Goal: Task Accomplishment & Management: Manage account settings

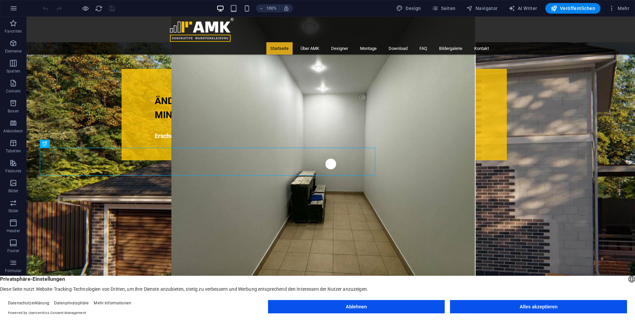
scroll to position [250, 0]
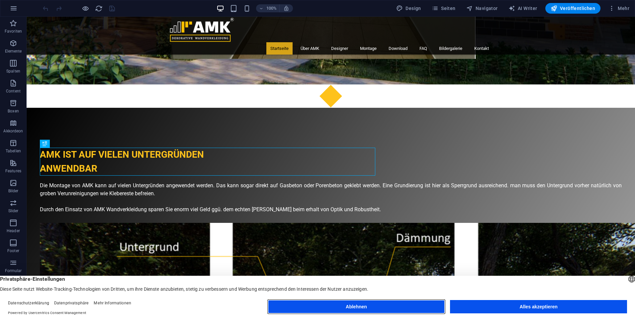
drag, startPoint x: 392, startPoint y: 308, endPoint x: 366, endPoint y: 291, distance: 31.5
click at [392, 308] on button "Ablehnen" at bounding box center [356, 306] width 177 height 13
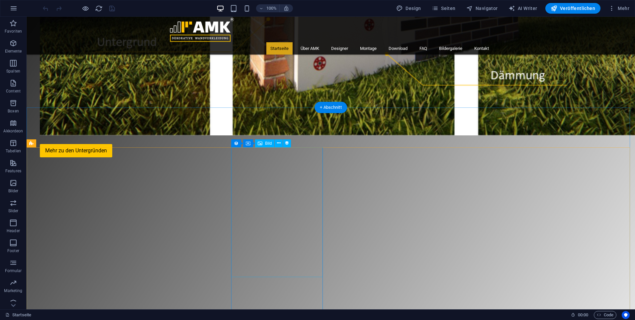
scroll to position [681, 0]
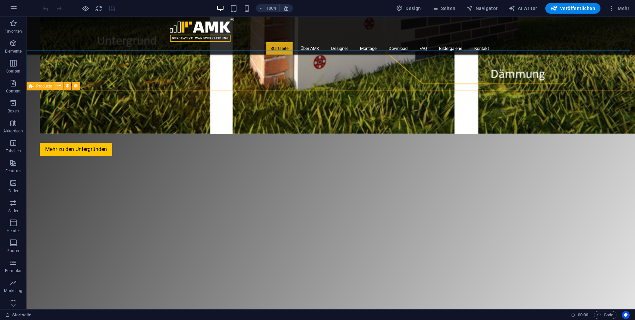
click at [59, 88] on icon at bounding box center [59, 85] width 4 height 7
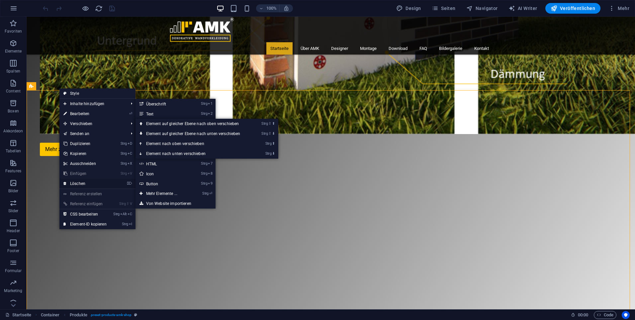
click at [98, 183] on link "⌦ Löschen" at bounding box center [84, 183] width 51 height 10
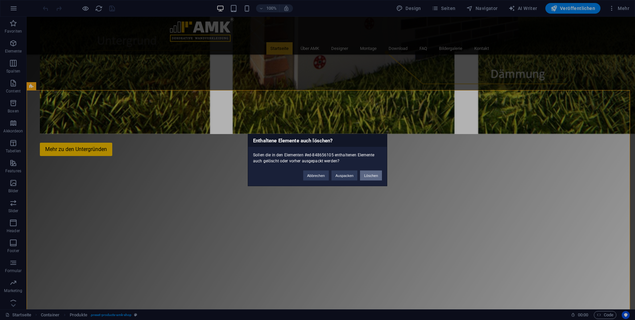
click at [376, 177] on button "Löschen" at bounding box center [371, 175] width 22 height 10
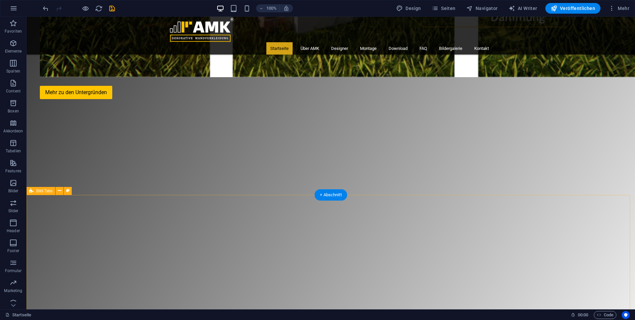
scroll to position [748, 0]
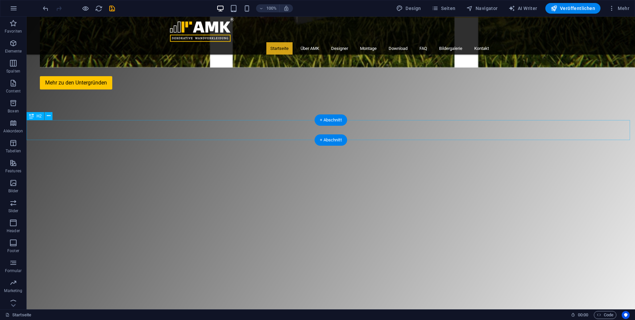
click at [49, 115] on icon at bounding box center [49, 115] width 4 height 7
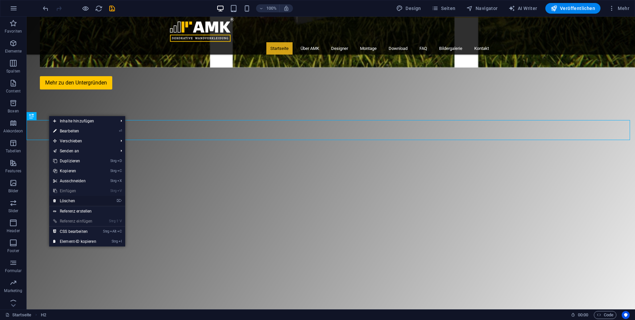
click at [84, 201] on link "⌦ Löschen" at bounding box center [74, 201] width 51 height 10
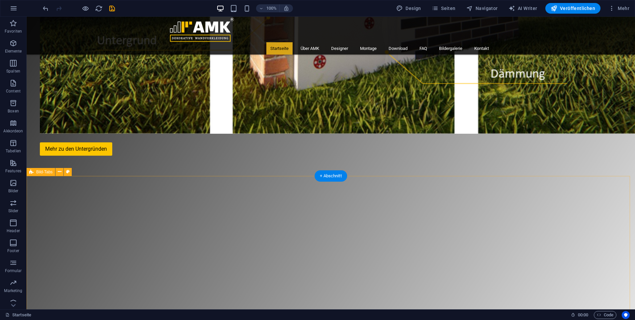
scroll to position [681, 0]
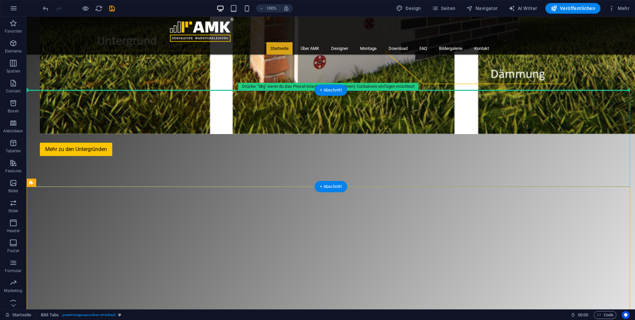
drag, startPoint x: 76, startPoint y: 198, endPoint x: 90, endPoint y: 109, distance: 90.9
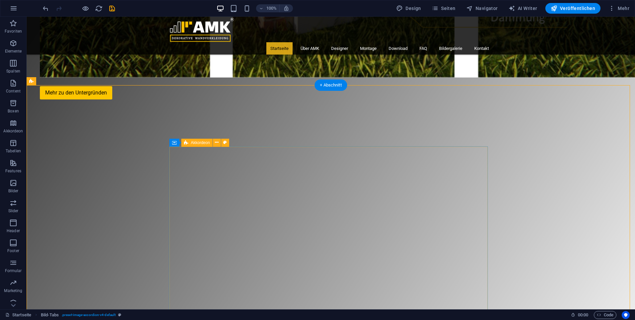
scroll to position [847, 0]
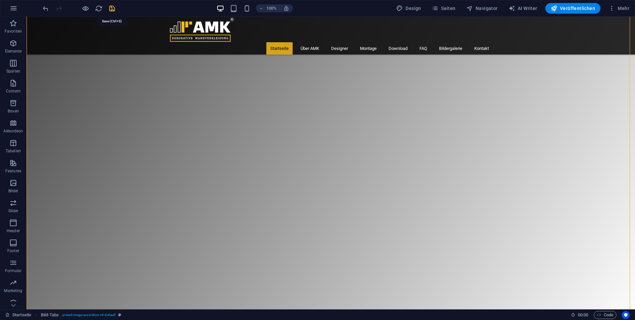
click at [112, 6] on icon "save" at bounding box center [112, 9] width 8 height 8
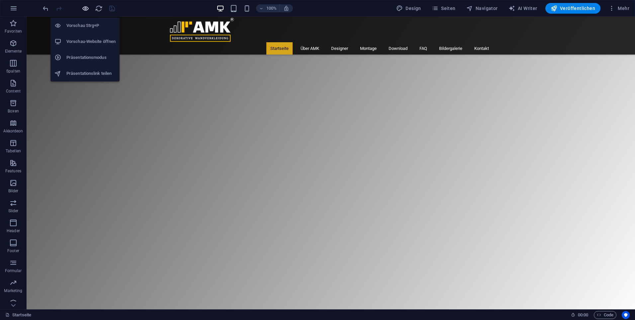
click at [84, 5] on icon "button" at bounding box center [86, 9] width 8 height 8
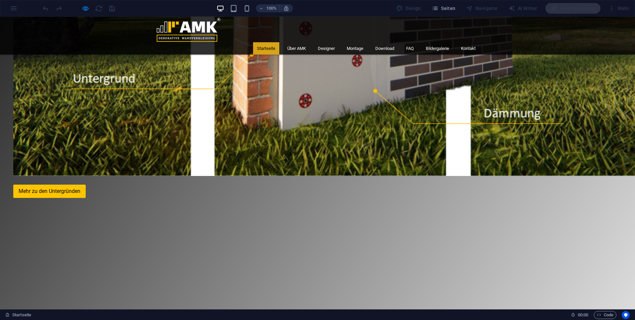
scroll to position [715, 0]
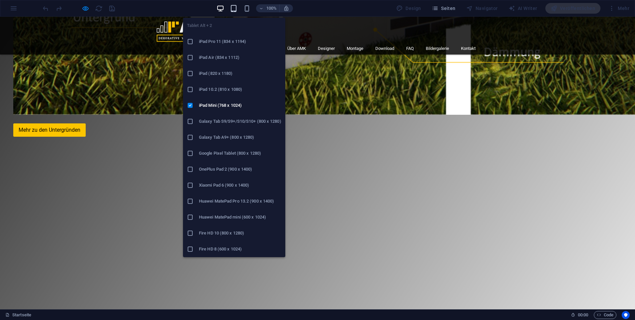
click at [234, 6] on icon "button" at bounding box center [234, 9] width 8 height 8
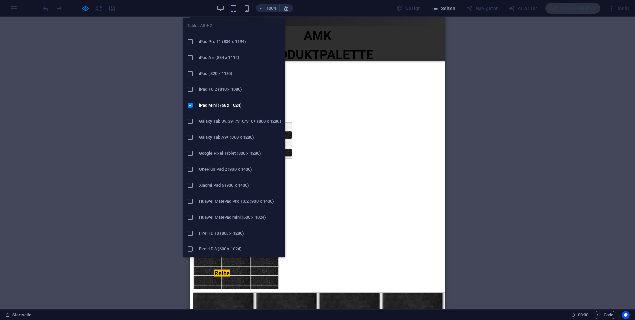
scroll to position [643, 0]
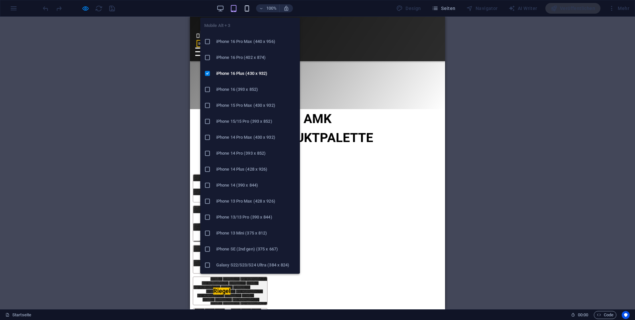
click at [247, 8] on icon "button" at bounding box center [247, 9] width 8 height 8
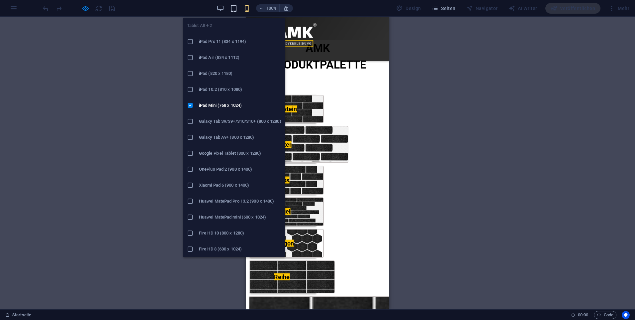
click at [234, 12] on icon "button" at bounding box center [234, 9] width 8 height 8
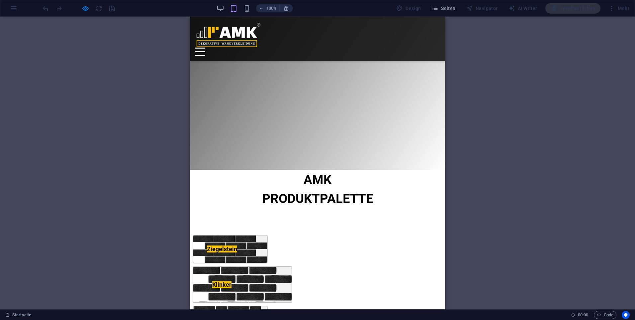
click at [214, 4] on div "100% Design Seiten Navigator AI Writer Veröffentlichen Mehr" at bounding box center [337, 8] width 591 height 11
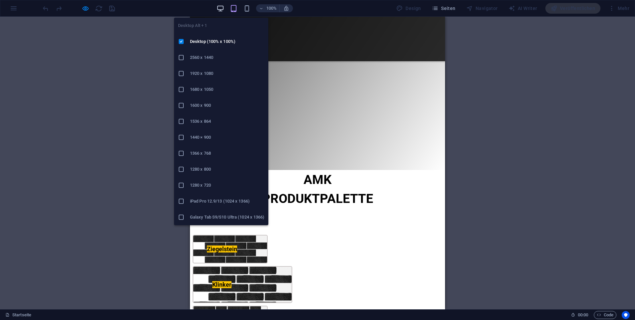
click at [219, 5] on icon "button" at bounding box center [221, 9] width 8 height 8
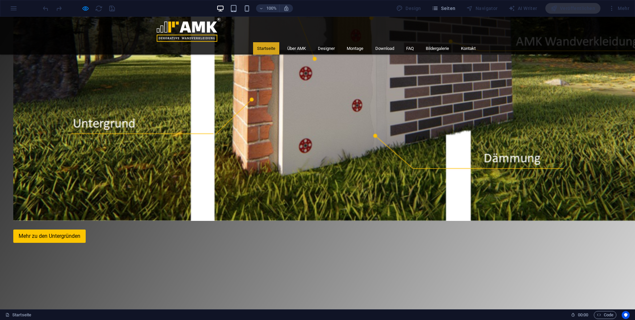
scroll to position [697, 0]
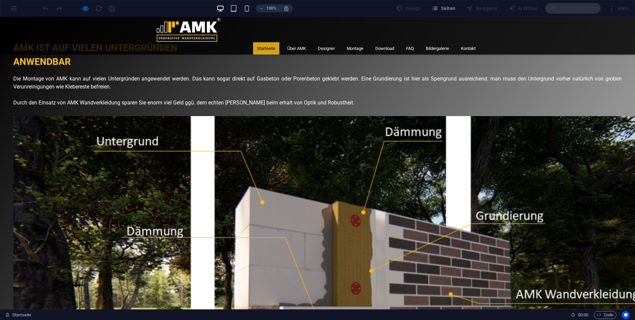
scroll to position [331, 0]
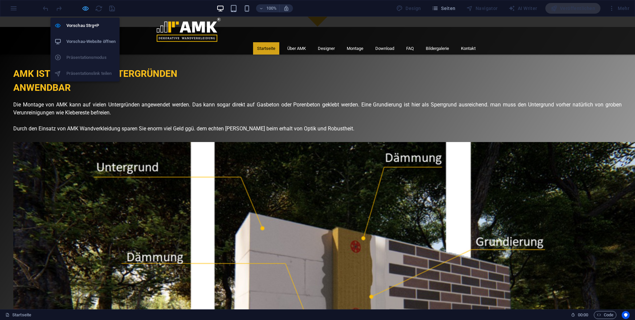
click at [86, 8] on icon "button" at bounding box center [86, 9] width 8 height 8
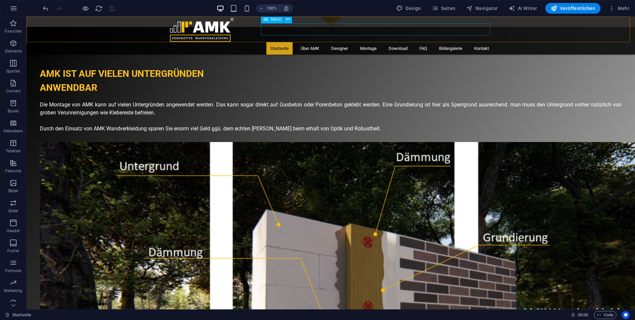
click at [273, 18] on span "Menü" at bounding box center [276, 19] width 10 height 4
click at [290, 22] on icon at bounding box center [288, 19] width 4 height 7
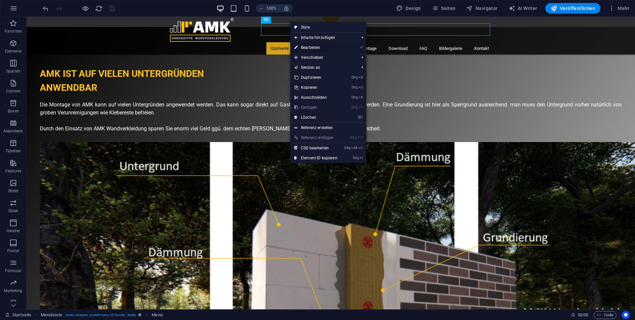
click at [315, 49] on link "⏎ Bearbeiten" at bounding box center [315, 48] width 51 height 10
select select "9"
select select
select select "8"
select select
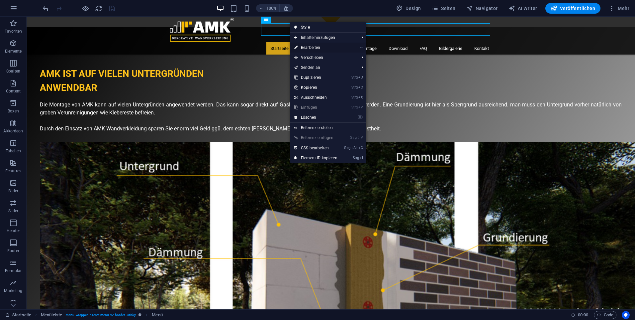
select select "11"
select select
select select "12"
select select
select select "7"
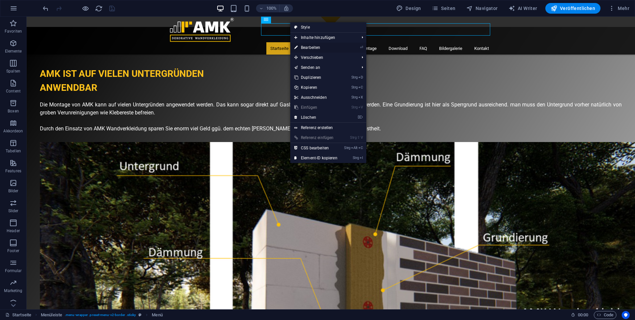
select select
select select "5"
select select
select select "16"
select select
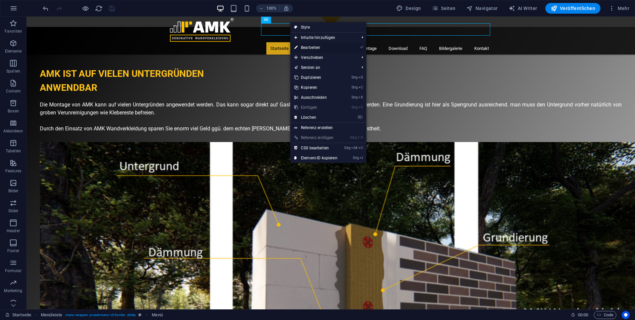
select select "3"
select select
select select "4"
select select
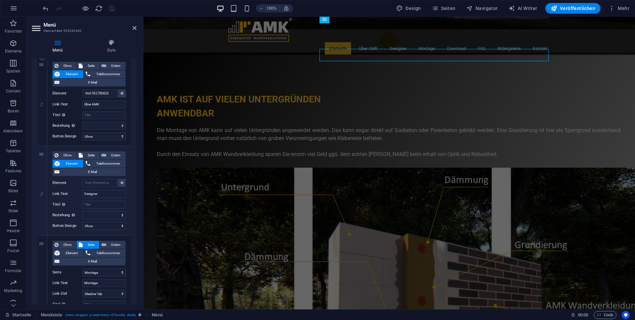
scroll to position [166, 0]
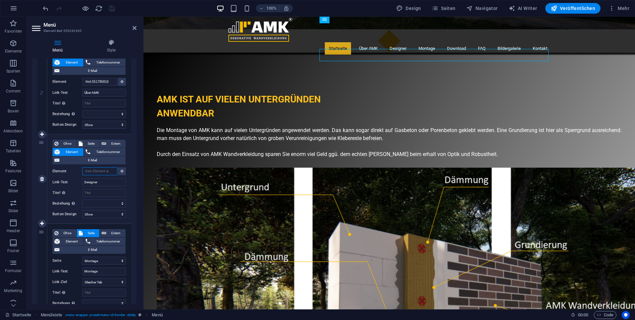
click at [107, 170] on input "Element" at bounding box center [99, 171] width 35 height 8
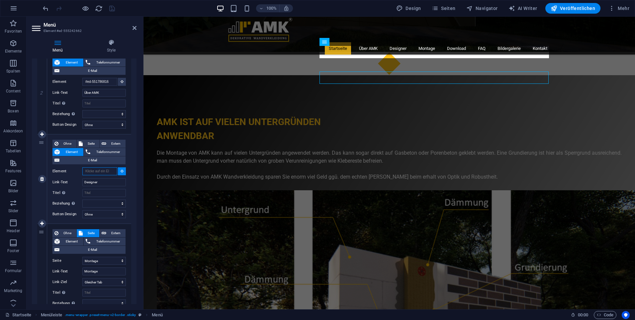
scroll to position [280, 0]
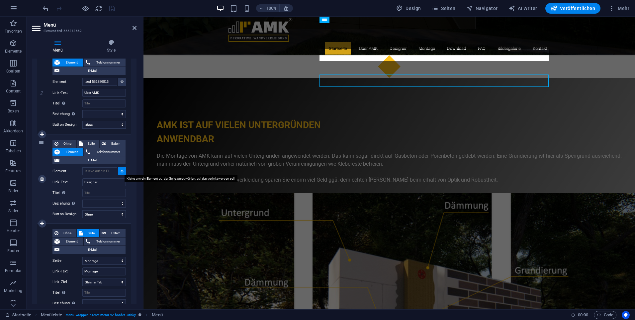
click at [121, 171] on icon at bounding box center [122, 170] width 3 height 3
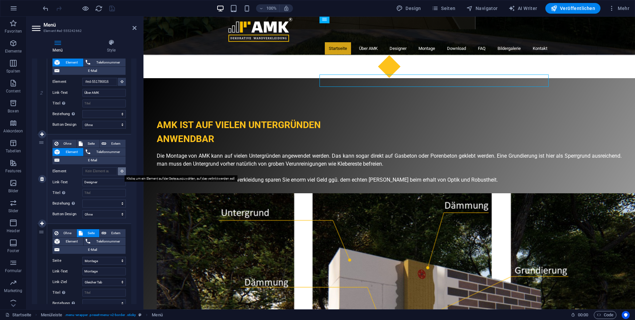
click at [121, 171] on icon at bounding box center [122, 170] width 3 height 3
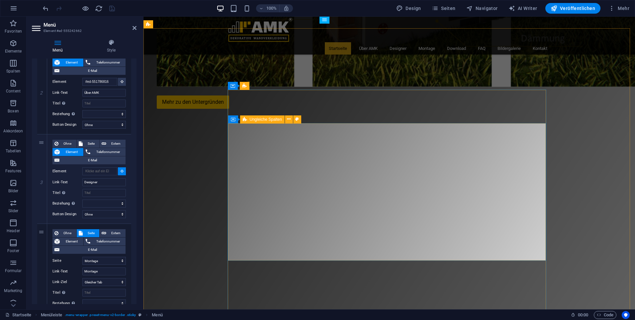
scroll to position [645, 0]
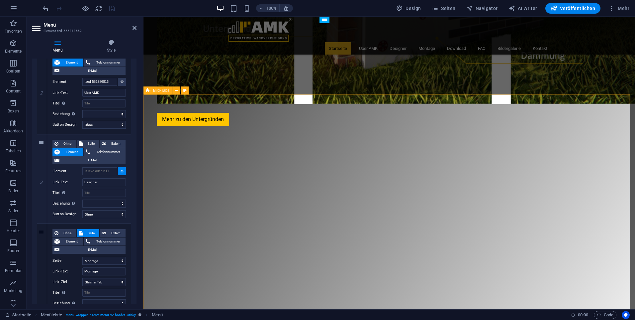
select select
type input "#ed-848713408"
select select
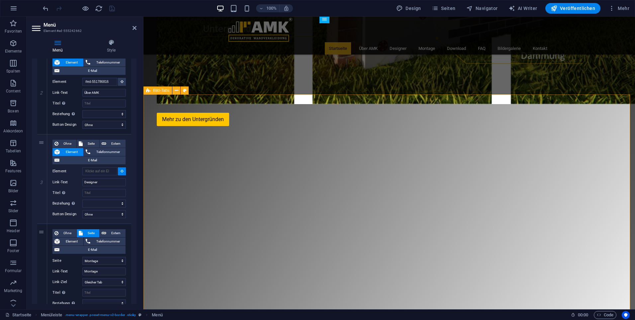
select select
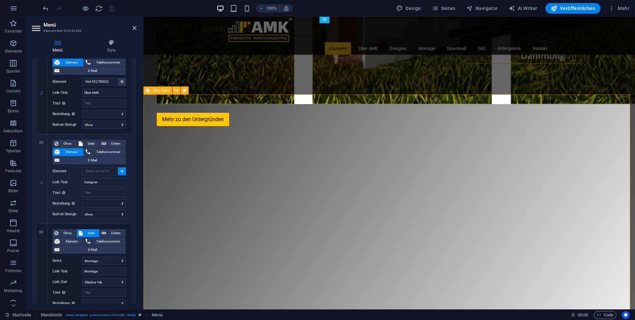
select select
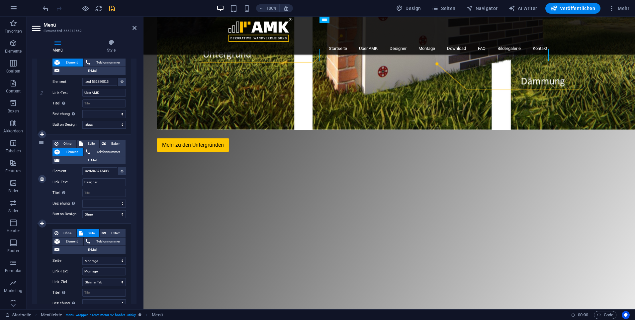
scroll to position [199, 0]
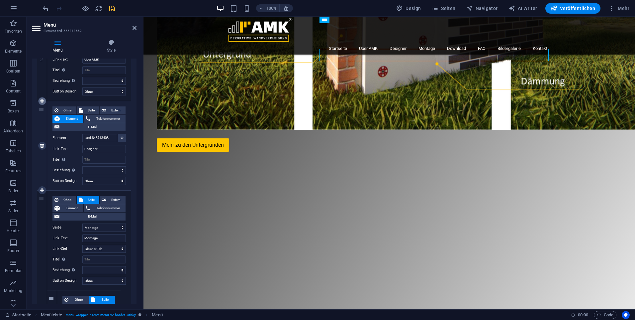
click at [43, 102] on icon at bounding box center [42, 101] width 4 height 5
select select
type input "#ed-848713408"
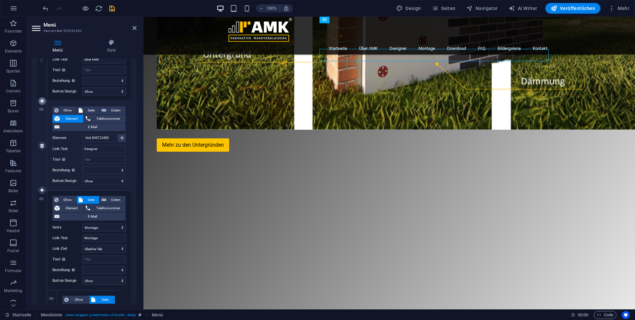
type input "Designer"
select select
select select "9"
type input "Montage"
select select
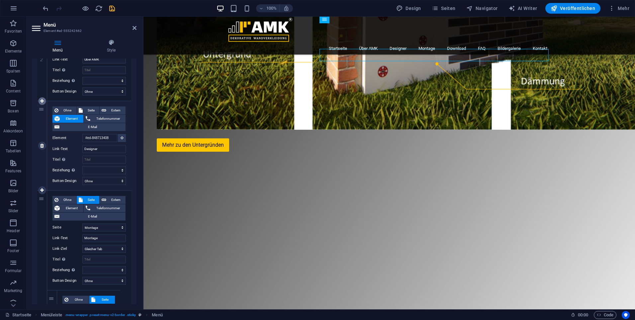
select select "7"
type input "Download"
select select
select select "5"
type input "FAQ"
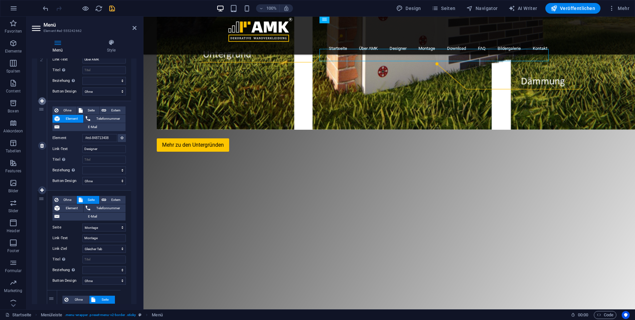
select select
select select "16"
type input "Bildergalerie"
select select
select select "8"
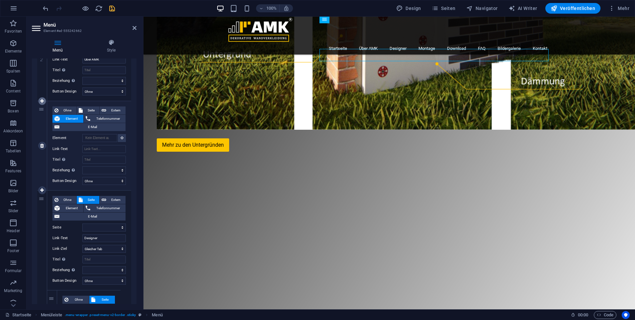
select select
select select "11"
select select
select select "12"
select select
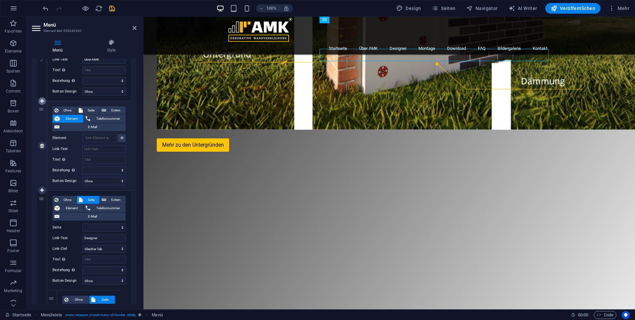
select select "3"
select select
select select "4"
select select
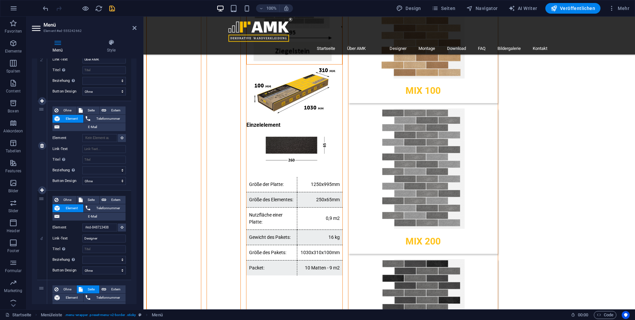
scroll to position [1243, 0]
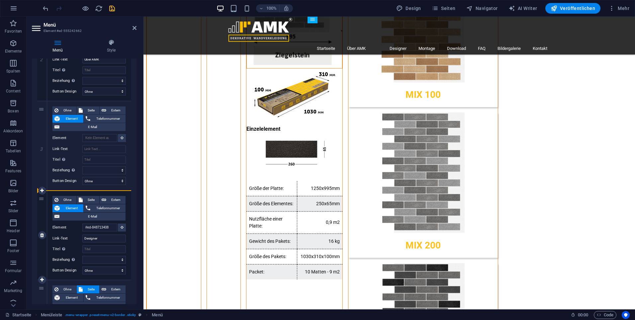
drag, startPoint x: 42, startPoint y: 109, endPoint x: 44, endPoint y: 198, distance: 88.4
select select
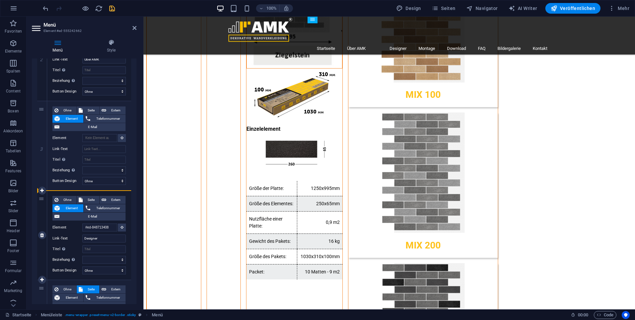
select select
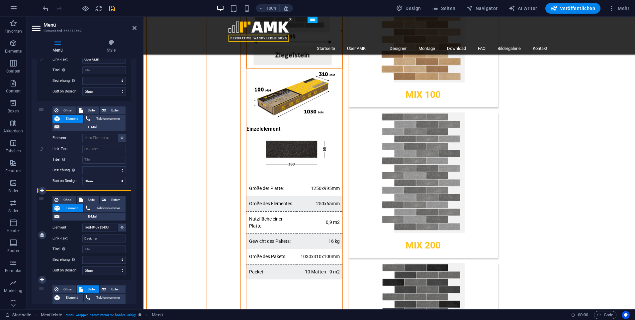
select select
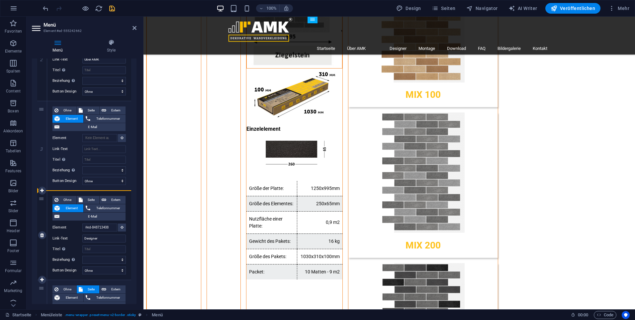
select select
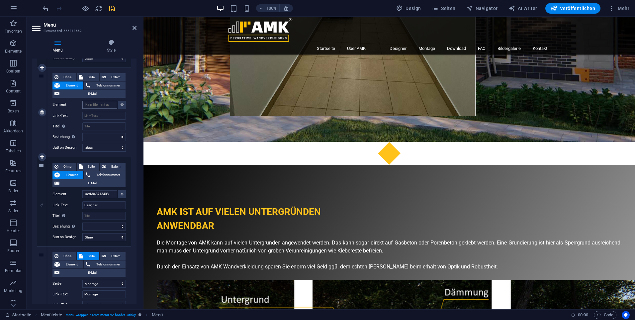
scroll to position [0, 0]
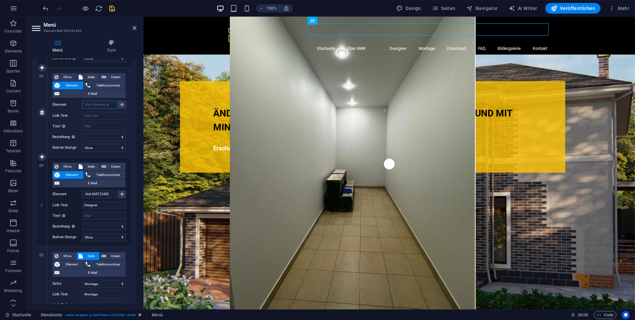
click at [101, 105] on input "Element" at bounding box center [99, 105] width 35 height 8
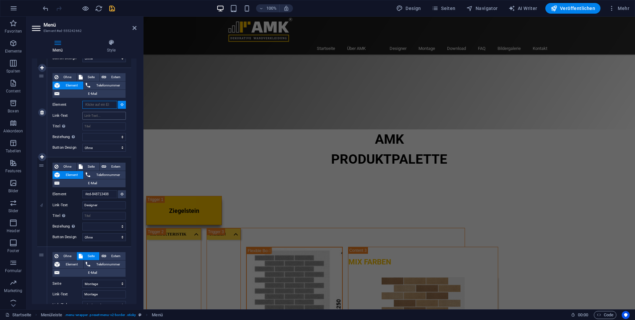
scroll to position [1218, 0]
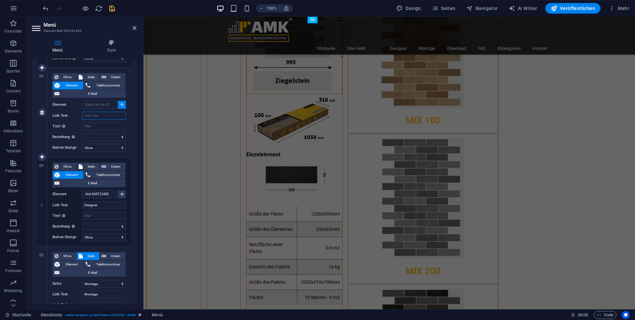
click at [95, 116] on input "Link-Text" at bounding box center [104, 116] width 44 height 8
type input "Shop"
select select
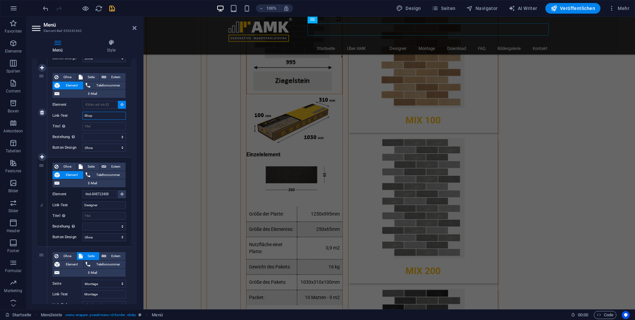
select select
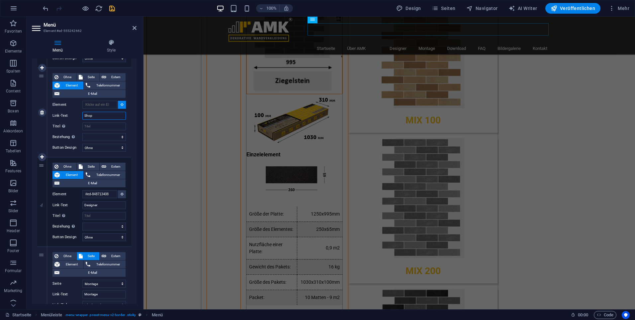
select select
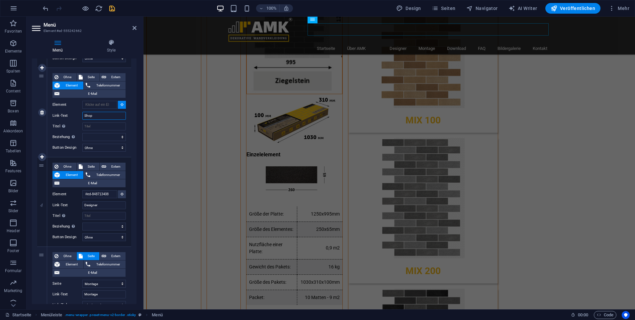
select select
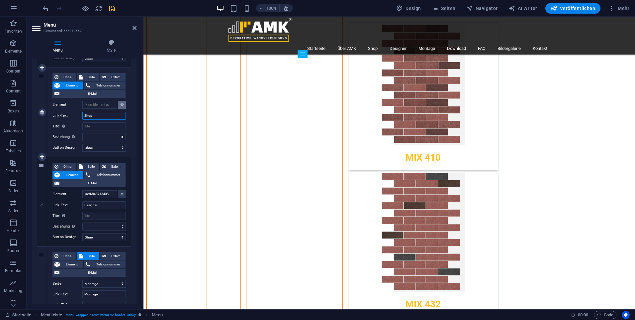
scroll to position [1953, 0]
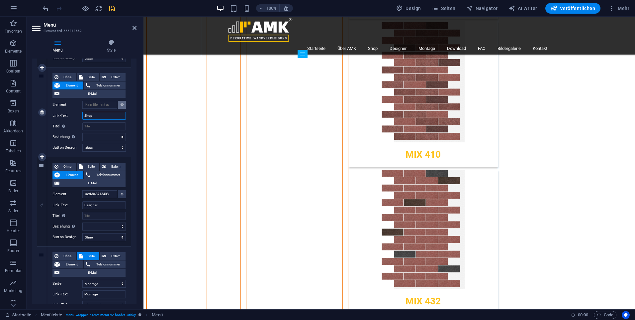
type input "Shop"
click at [123, 104] on button at bounding box center [122, 105] width 8 height 8
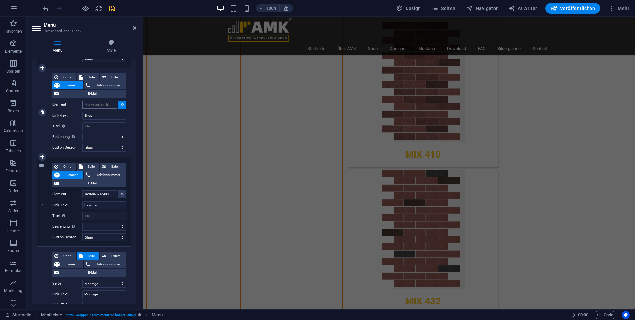
scroll to position [97, 0]
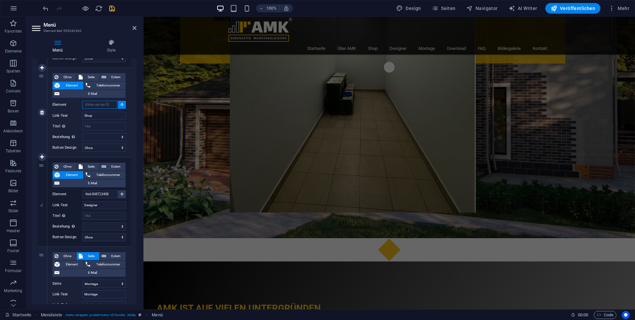
click at [113, 105] on input "Element" at bounding box center [99, 105] width 35 height 8
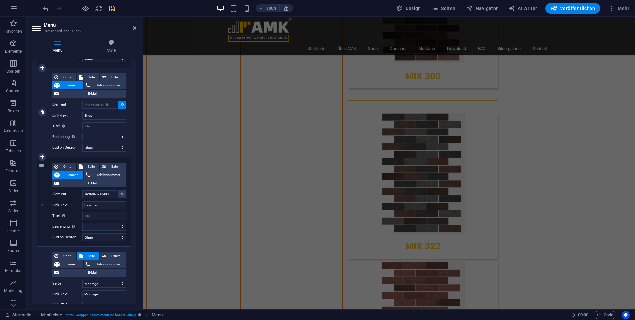
click at [123, 105] on button at bounding box center [122, 105] width 8 height 8
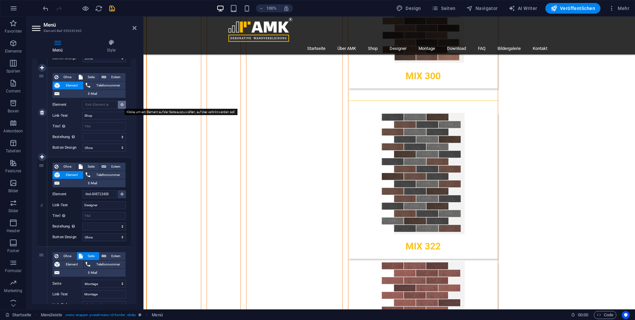
scroll to position [1927, 0]
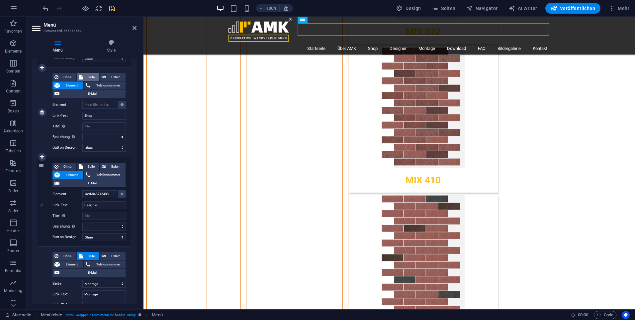
click at [95, 79] on span "Seite" at bounding box center [91, 77] width 13 height 8
select select
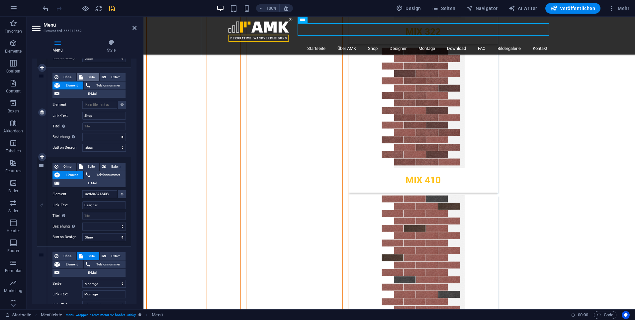
select select
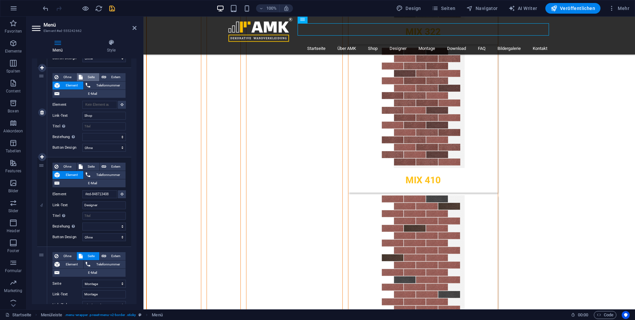
select select
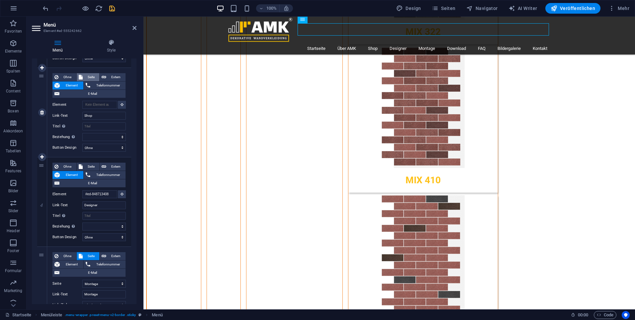
select select
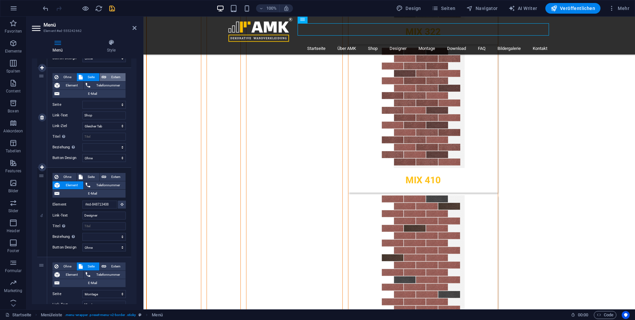
click at [110, 75] on span "Extern" at bounding box center [115, 77] width 15 height 8
select select
select select "blank"
select select
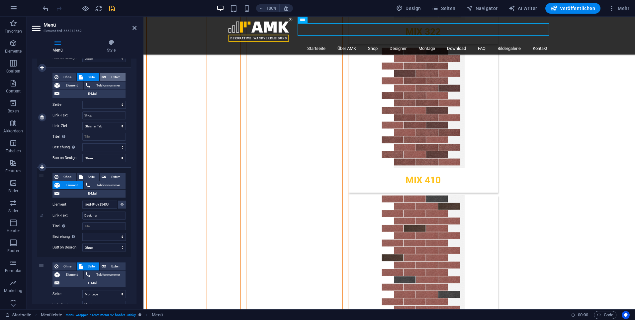
select select
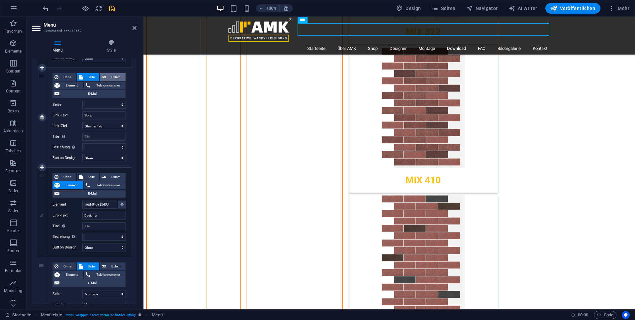
select select
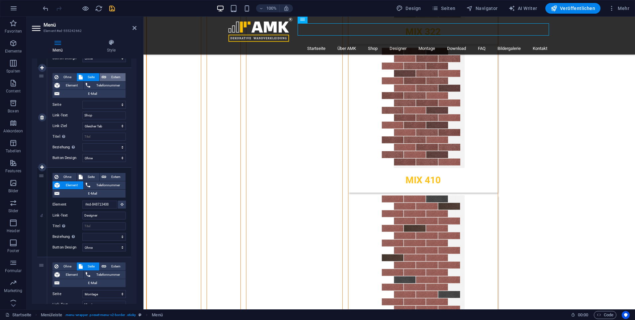
select select
click at [121, 104] on icon at bounding box center [123, 104] width 4 height 7
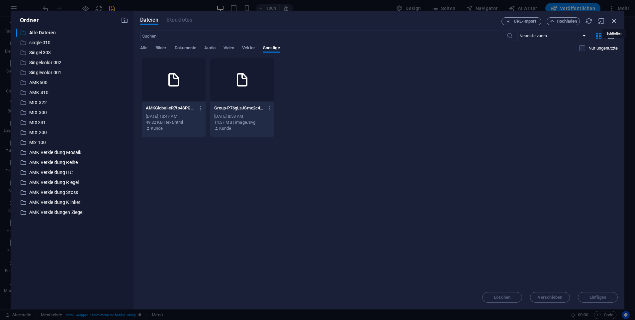
drag, startPoint x: 615, startPoint y: 20, endPoint x: 470, endPoint y: 5, distance: 146.0
click at [615, 20] on icon "button" at bounding box center [614, 20] width 7 height 7
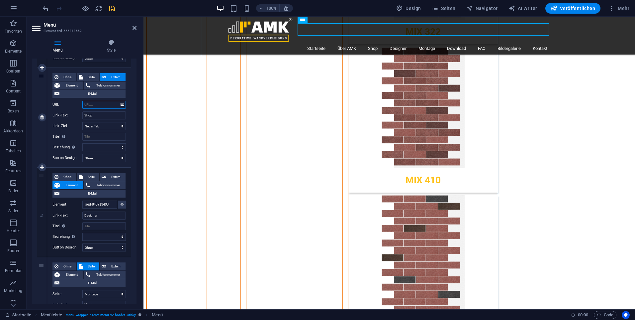
click at [108, 107] on input "URL" at bounding box center [104, 105] width 44 height 8
paste input "[DOMAIN_NAME]"
type input "[DOMAIN_NAME]"
select select
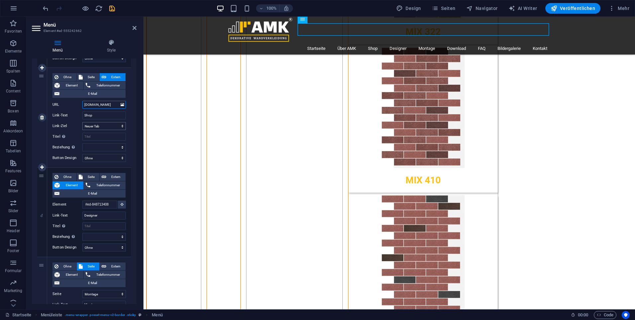
select select
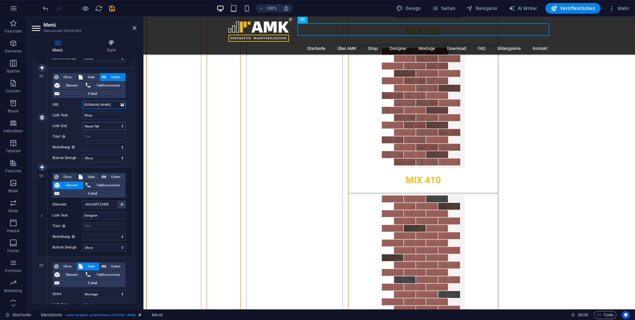
select select
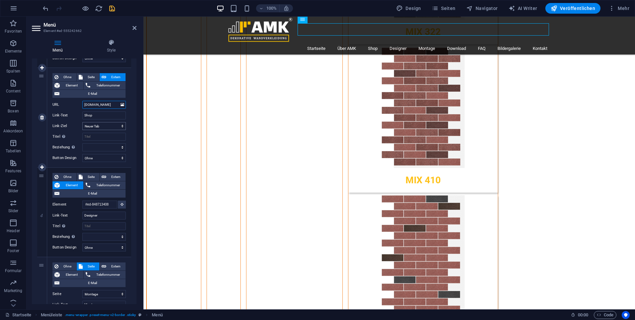
select select
type input "[DOMAIN_NAME]"
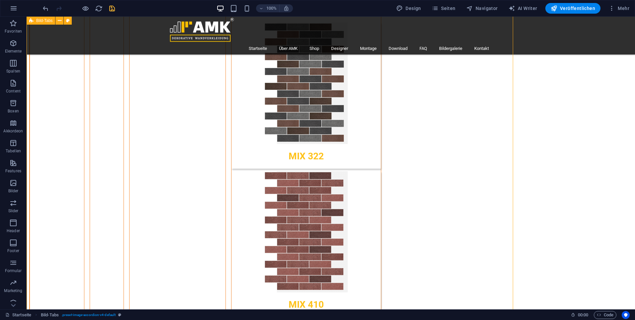
scroll to position [1959, 0]
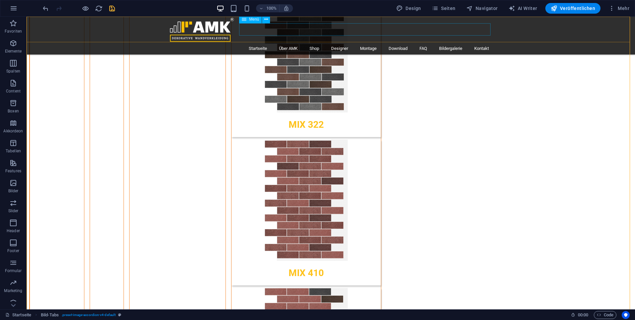
click at [249, 21] on div "Menü" at bounding box center [250, 19] width 23 height 8
click at [263, 21] on button at bounding box center [266, 19] width 8 height 8
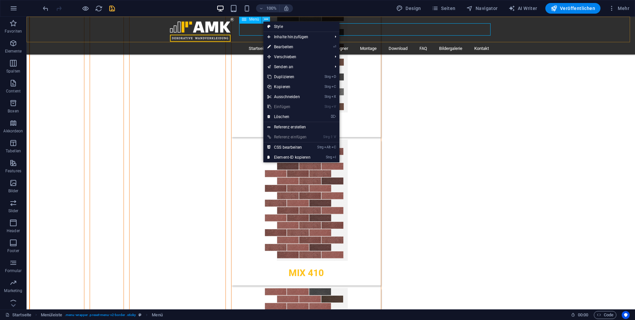
click at [267, 20] on icon at bounding box center [267, 19] width 4 height 7
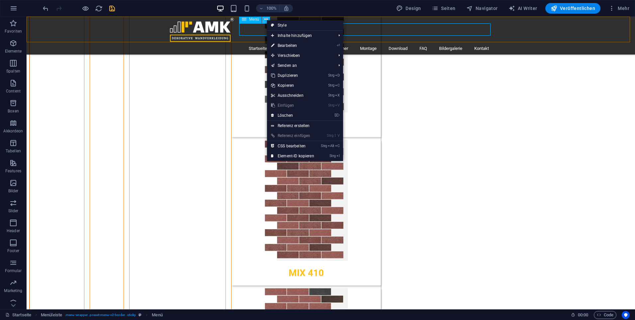
click at [267, 20] on icon at bounding box center [267, 19] width 4 height 7
click at [254, 17] on span "Menü" at bounding box center [254, 19] width 10 height 4
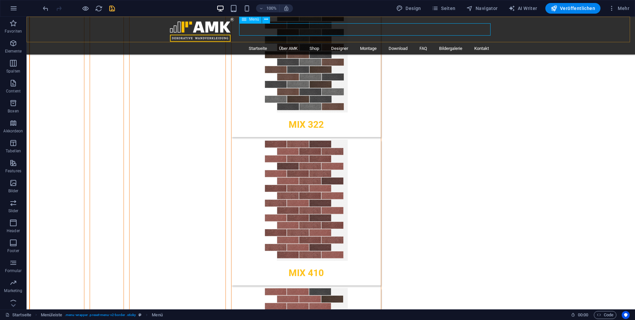
click at [254, 17] on span "Menü" at bounding box center [254, 19] width 10 height 4
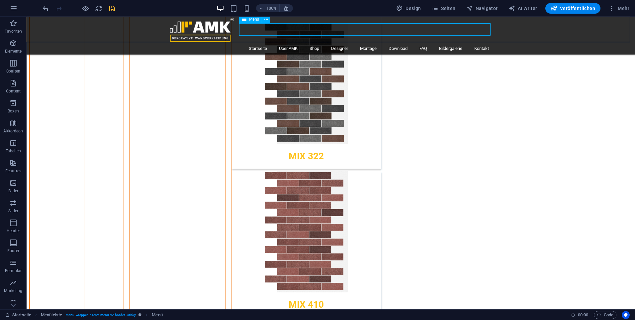
select select "9"
select select
select select "8"
select select
select select "11"
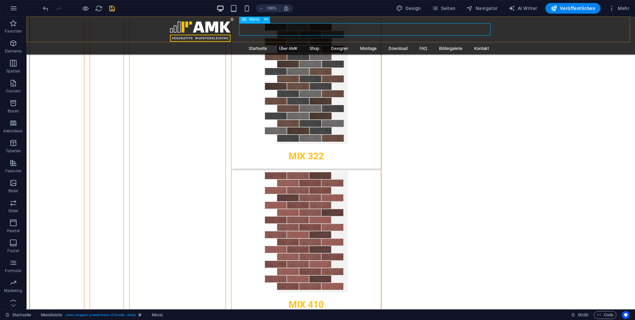
select select
select select "12"
select select
select select "7"
select select
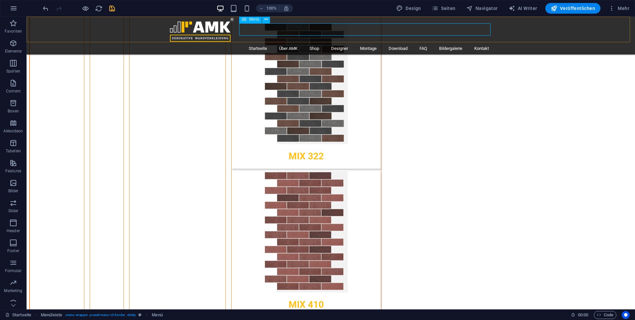
select select "5"
select select
select select "16"
select select
select select "3"
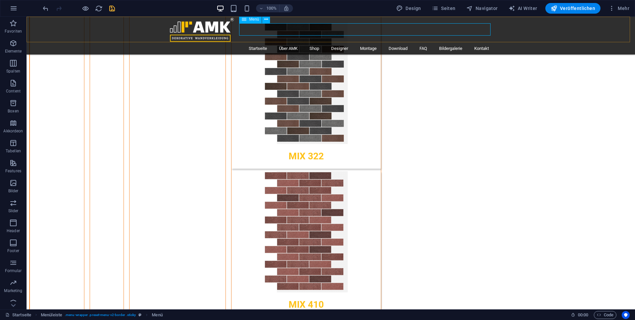
select select
select select "4"
select select
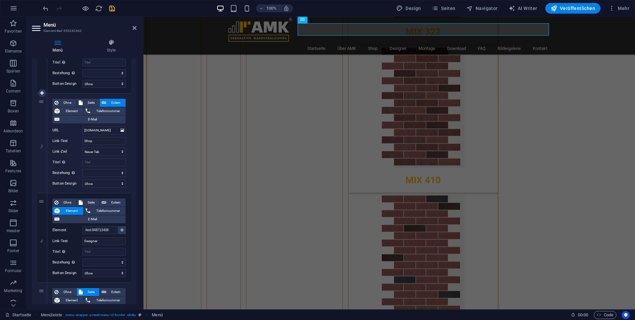
scroll to position [233, 0]
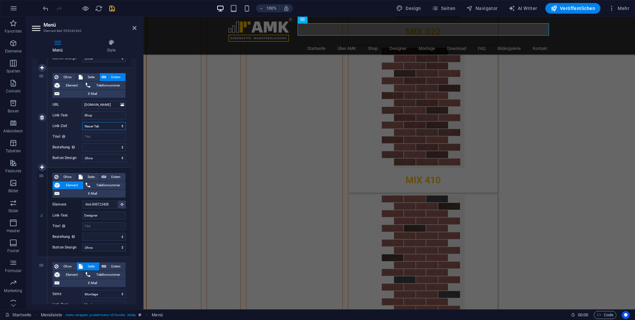
click at [112, 126] on select "Neuer Tab Gleicher Tab Overlay" at bounding box center [104, 126] width 44 height 8
select select
click at [82, 122] on select "Neuer Tab Gleicher Tab Overlay" at bounding box center [104, 126] width 44 height 8
select select
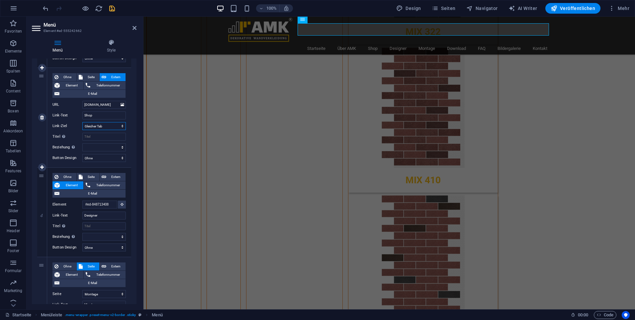
select select
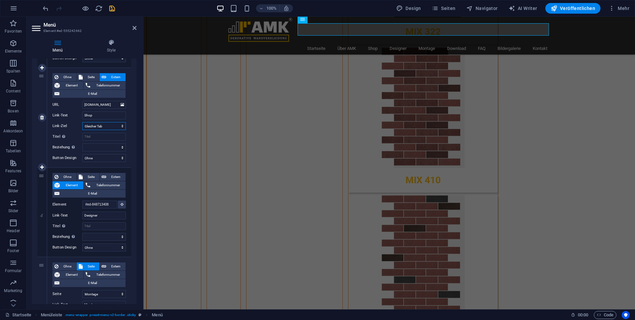
select select
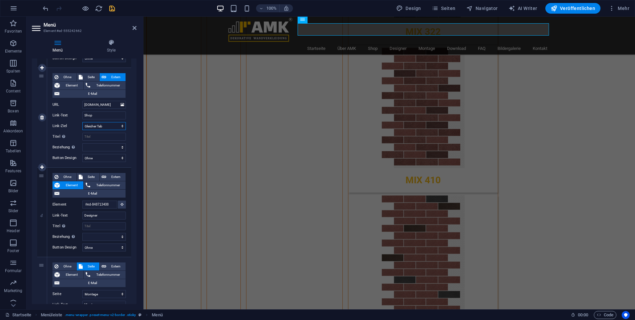
select select
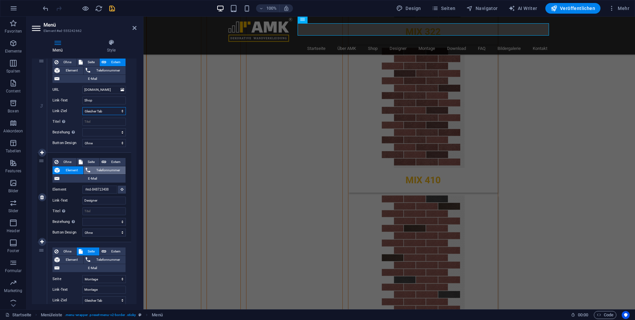
scroll to position [266, 0]
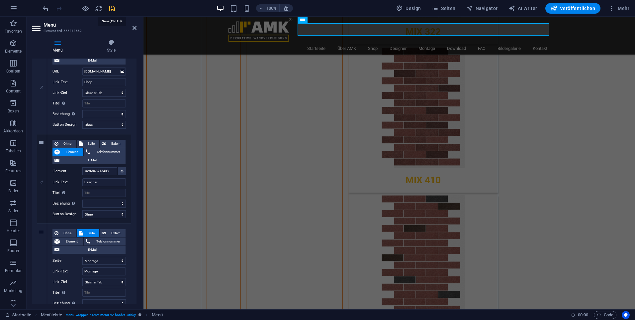
click at [113, 6] on icon "save" at bounding box center [112, 9] width 8 height 8
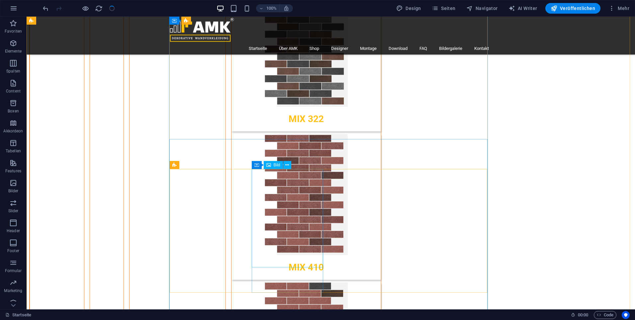
scroll to position [1959, 0]
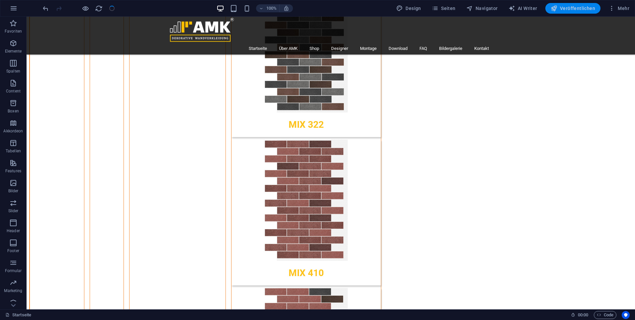
drag, startPoint x: 567, startPoint y: 9, endPoint x: 553, endPoint y: 5, distance: 14.4
click at [567, 8] on span "Veröffentlichen" at bounding box center [573, 8] width 45 height 7
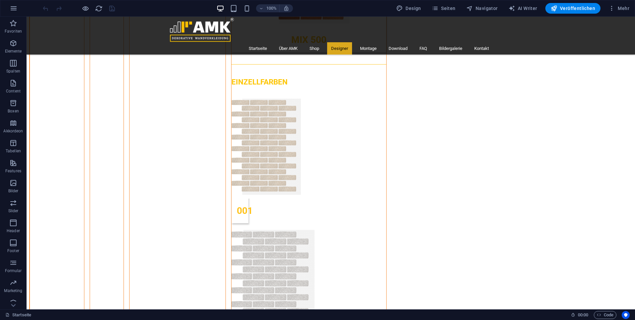
scroll to position [8591, 0]
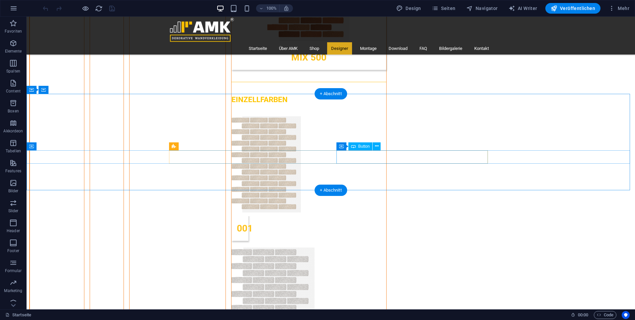
select select "px"
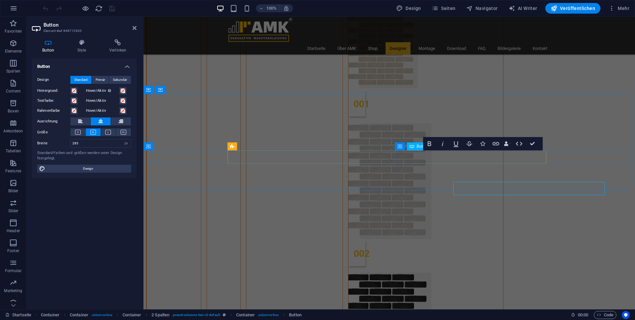
scroll to position [8559, 0]
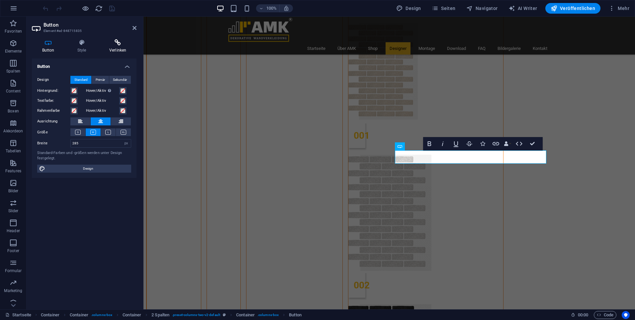
click at [113, 45] on icon at bounding box center [118, 42] width 38 height 7
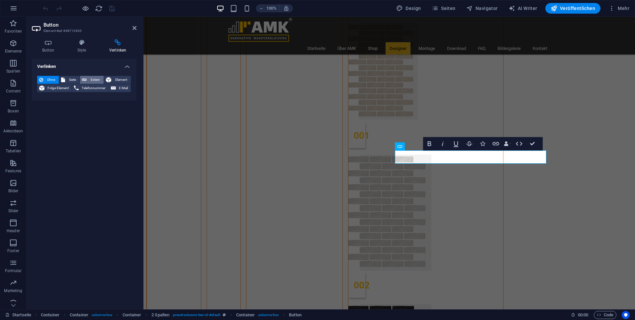
click at [90, 79] on span "Extern" at bounding box center [95, 80] width 13 height 8
select select "blank"
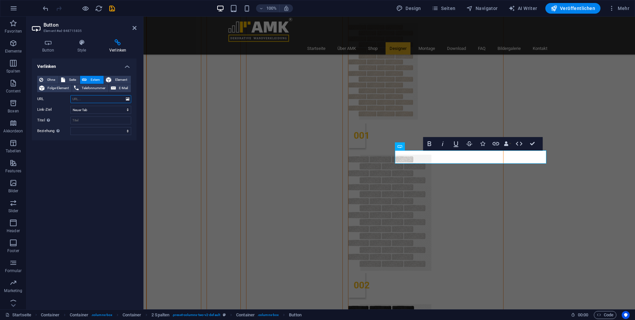
click at [103, 100] on input "URL" at bounding box center [100, 99] width 61 height 8
paste input "[DOMAIN_NAME]"
type input "[DOMAIN_NAME]"
click at [113, 10] on icon "save" at bounding box center [112, 9] width 8 height 8
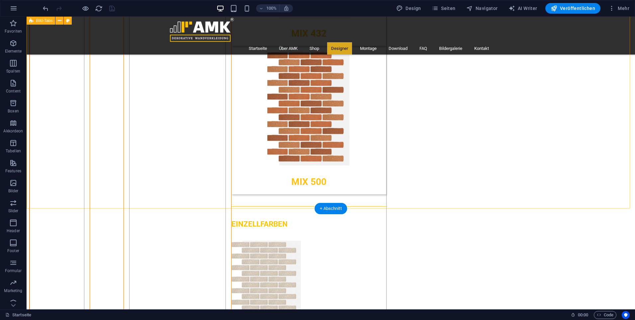
scroll to position [8458, 0]
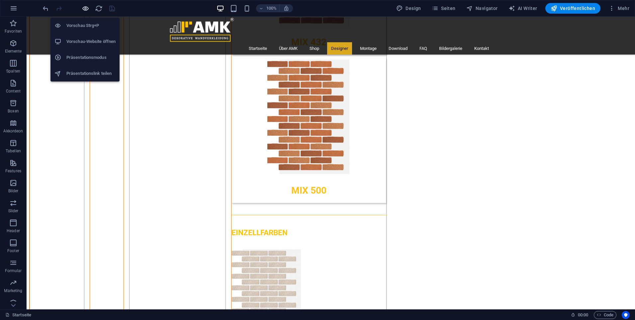
click at [85, 9] on icon "button" at bounding box center [86, 9] width 8 height 8
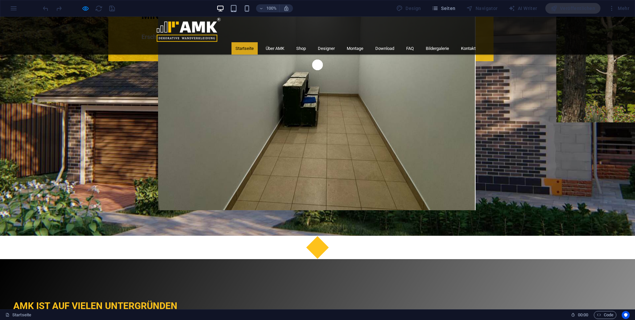
scroll to position [0, 0]
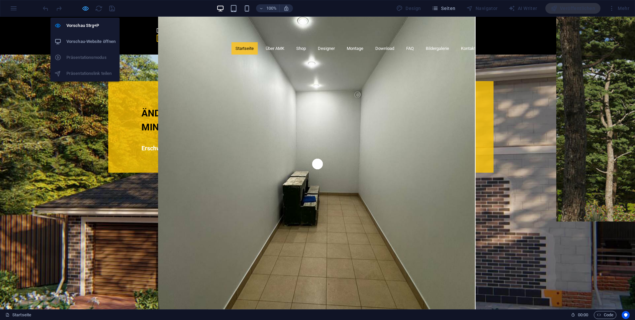
click at [86, 9] on icon "button" at bounding box center [86, 9] width 8 height 8
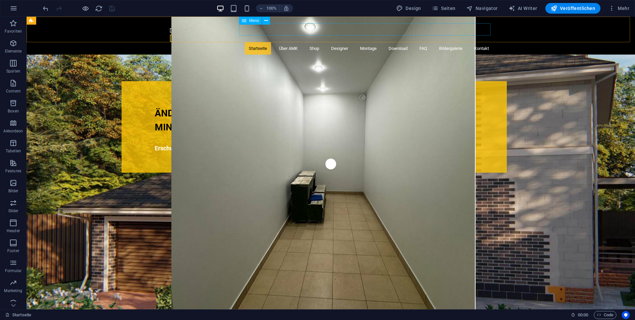
click at [247, 18] on icon at bounding box center [244, 21] width 5 height 8
select select
select select "9"
select select
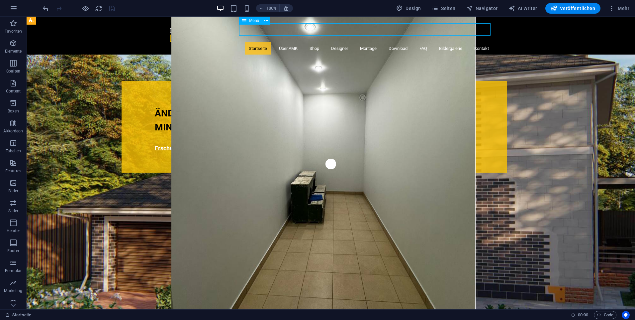
select select "8"
select select
select select "11"
select select
select select "12"
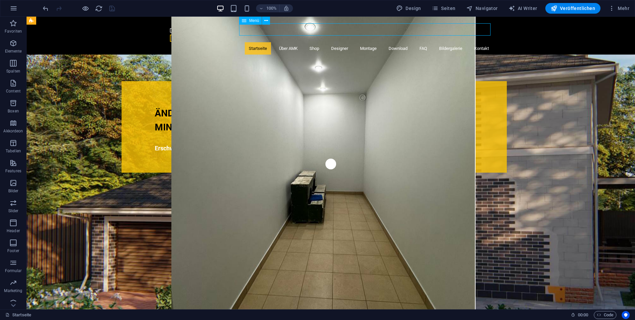
select select
select select "7"
select select
select select "5"
select select
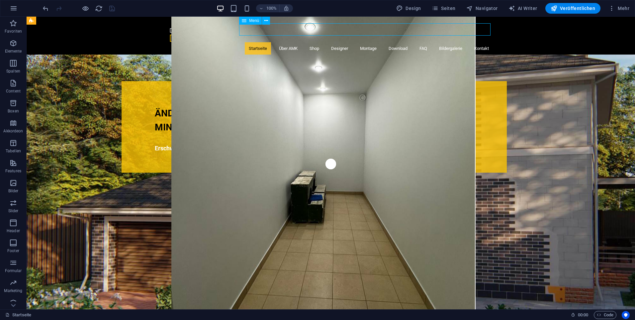
select select "16"
select select
select select "3"
select select
select select "4"
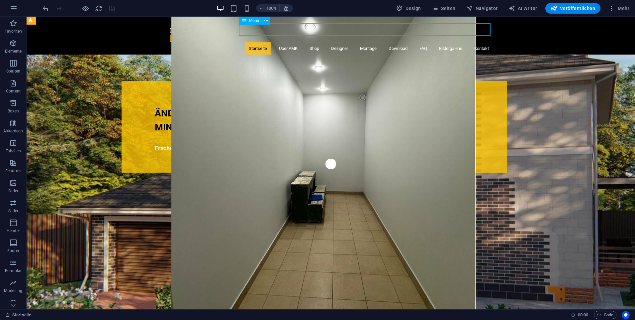
select select
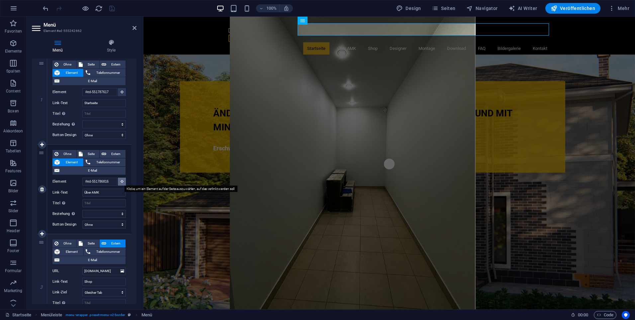
click at [121, 181] on icon at bounding box center [122, 180] width 3 height 3
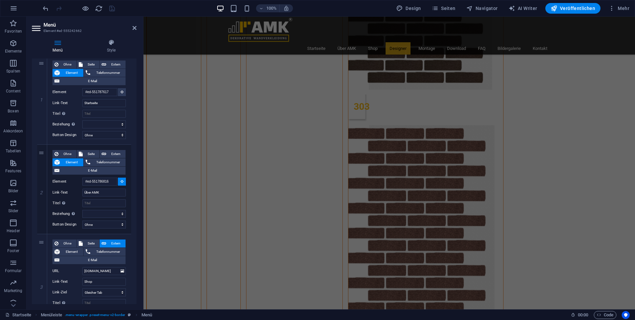
scroll to position [10883, 0]
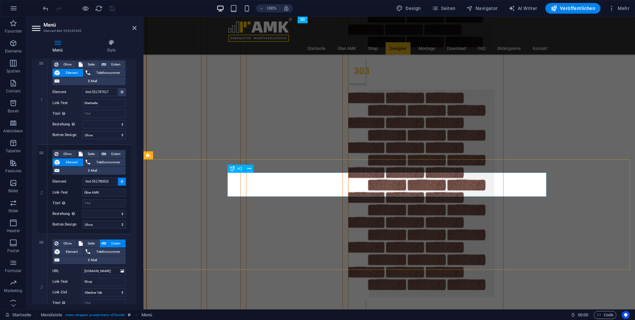
select select
type input "#ed-551786819"
select select
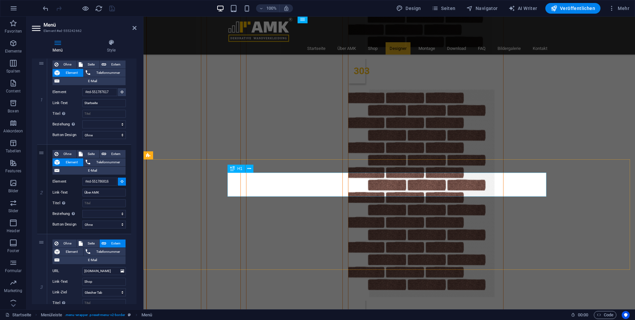
select select
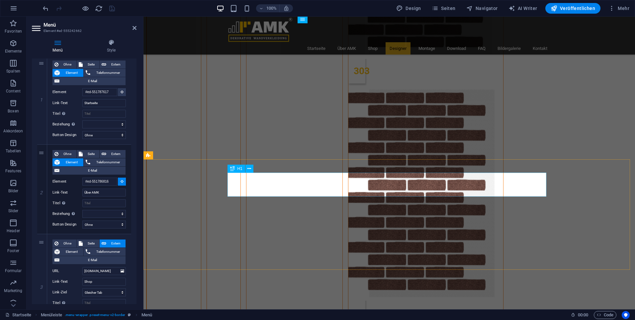
select select
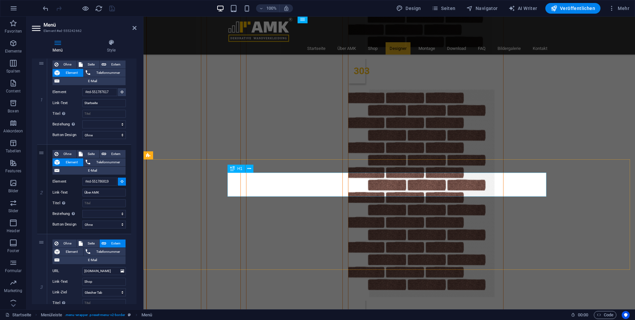
select select
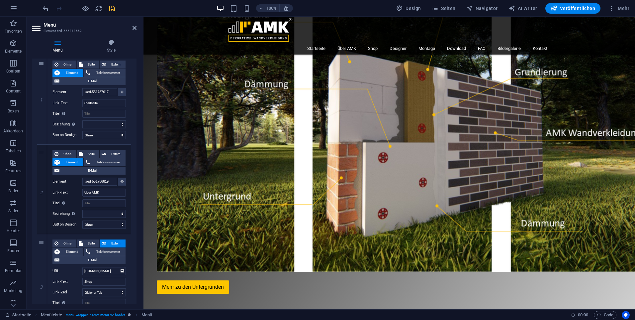
scroll to position [0, 0]
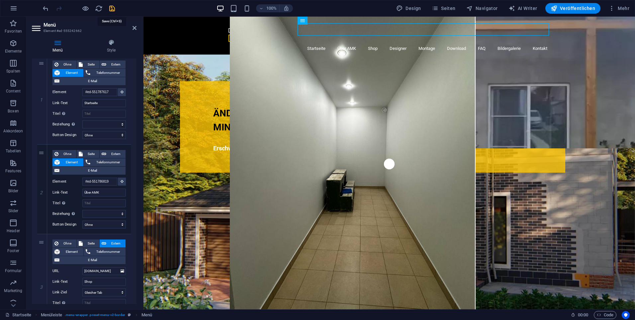
drag, startPoint x: 112, startPoint y: 8, endPoint x: 102, endPoint y: 7, distance: 10.1
click at [112, 8] on icon "save" at bounding box center [112, 9] width 8 height 8
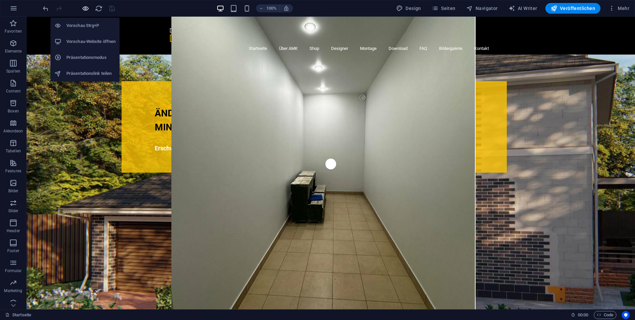
click at [83, 9] on icon "button" at bounding box center [86, 9] width 8 height 8
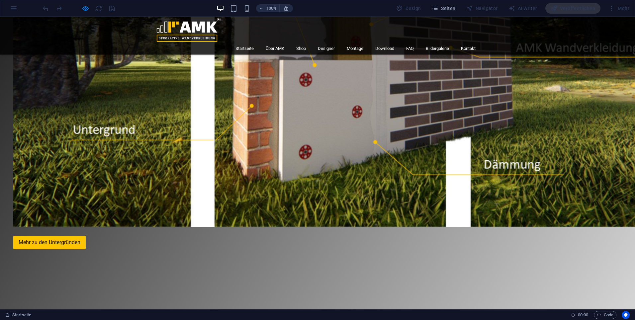
scroll to position [698, 0]
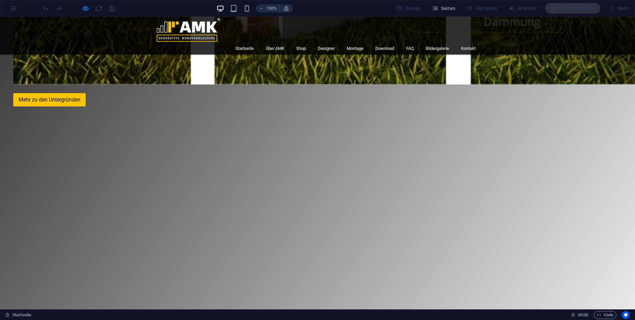
scroll to position [731, 0]
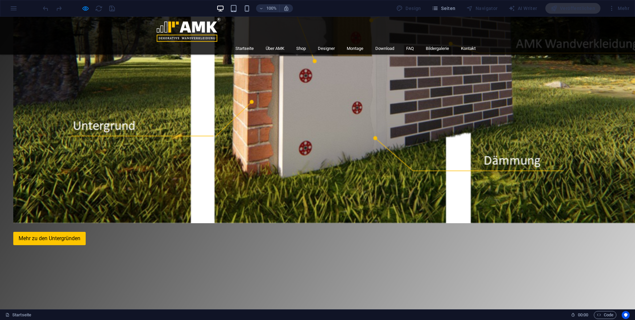
scroll to position [598, 0]
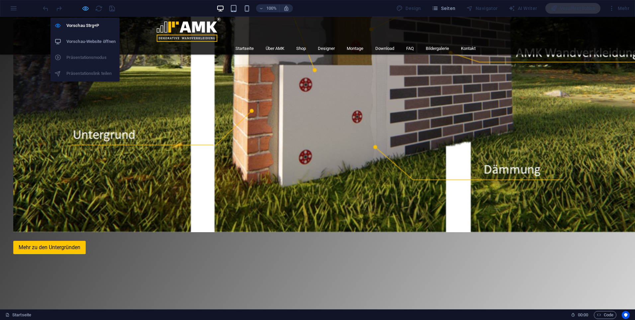
click at [88, 10] on icon "button" at bounding box center [86, 9] width 8 height 8
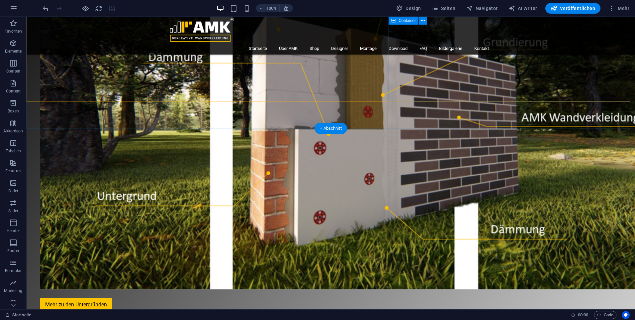
scroll to position [473, 0]
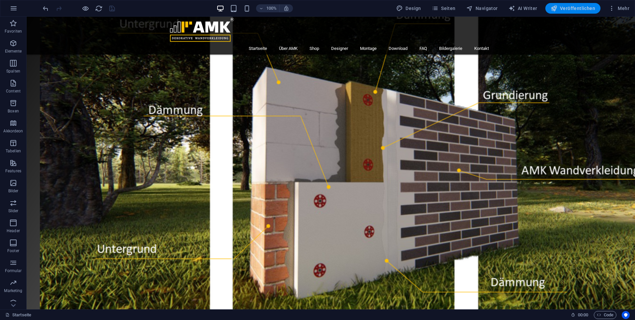
click at [566, 5] on span "Veröffentlichen" at bounding box center [573, 8] width 45 height 7
